Goal: Transaction & Acquisition: Download file/media

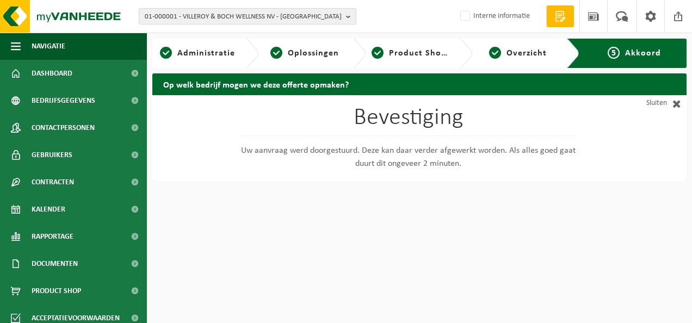
click at [199, 13] on span "01-000001 - VILLEROY & BOCH WELLNESS NV - ROESELARE" at bounding box center [243, 17] width 197 height 16
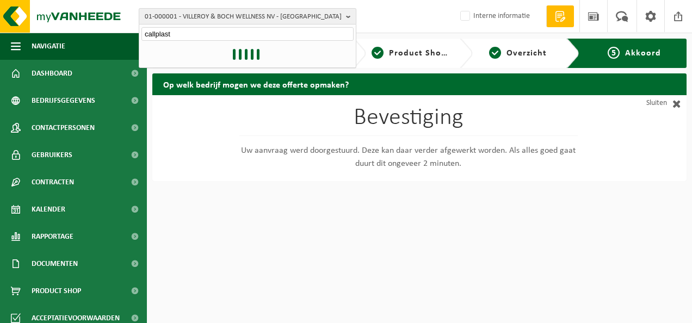
type input "callplast"
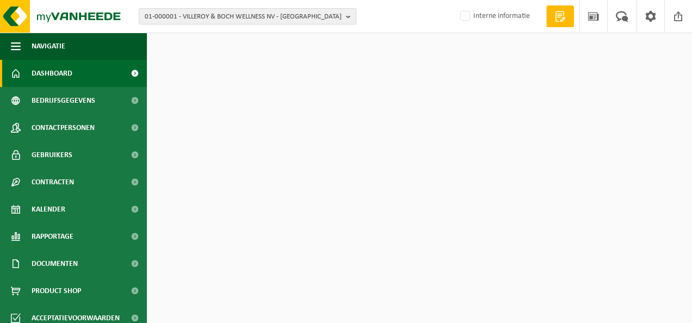
click at [208, 21] on span "01-000001 - VILLEROY & BOCH WELLNESS NV - ROESELARE" at bounding box center [243, 17] width 197 height 16
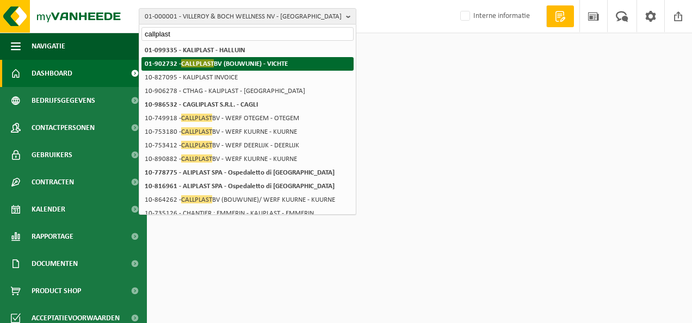
type input "callplast"
click at [194, 65] on span "CALLPLAST" at bounding box center [197, 63] width 33 height 8
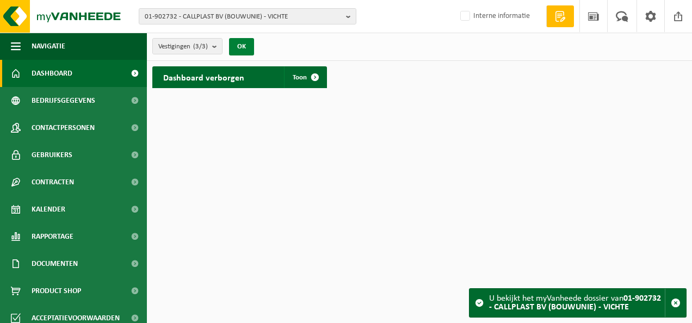
click at [238, 45] on button "OK" at bounding box center [241, 46] width 25 height 17
click at [296, 79] on span "Toon" at bounding box center [300, 77] width 14 height 7
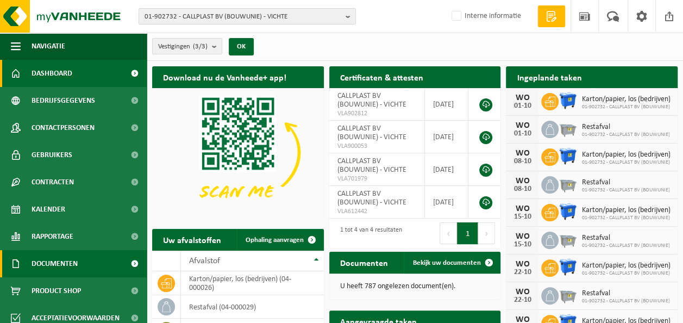
click at [46, 258] on span "Documenten" at bounding box center [55, 263] width 46 height 27
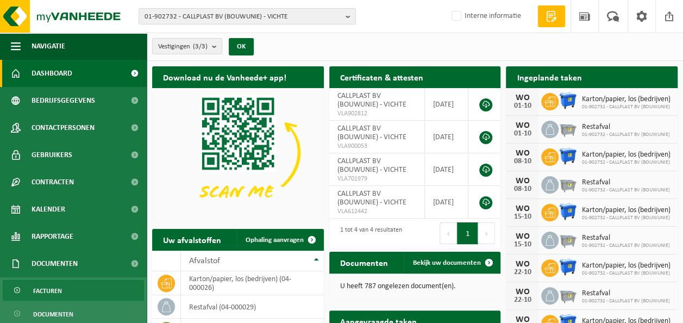
click at [45, 286] on span "Facturen" at bounding box center [47, 291] width 29 height 21
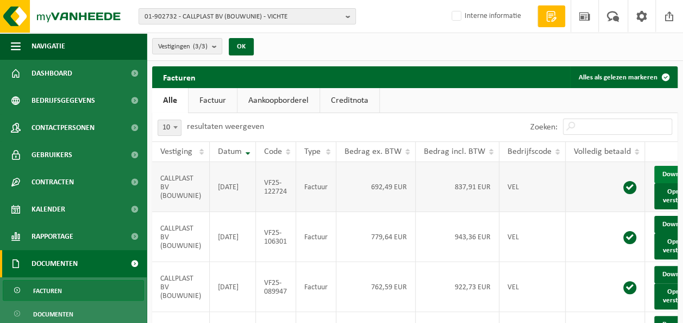
click at [662, 175] on link "Download" at bounding box center [681, 174] width 53 height 17
